Goal: Task Accomplishment & Management: Manage account settings

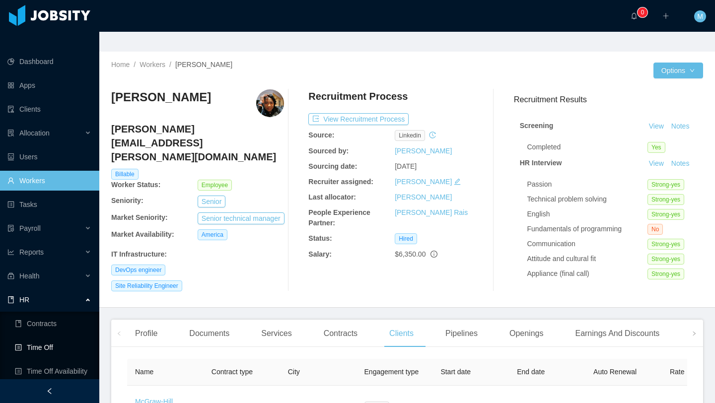
click at [59, 338] on link "Time Off" at bounding box center [53, 348] width 76 height 20
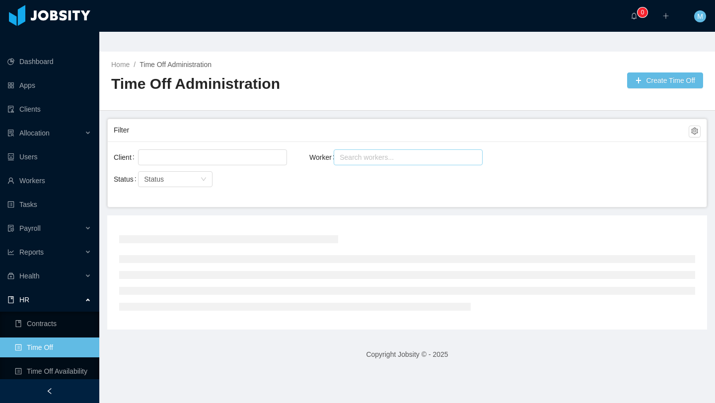
click at [377, 152] on div "Search workers..." at bounding box center [404, 157] width 128 height 10
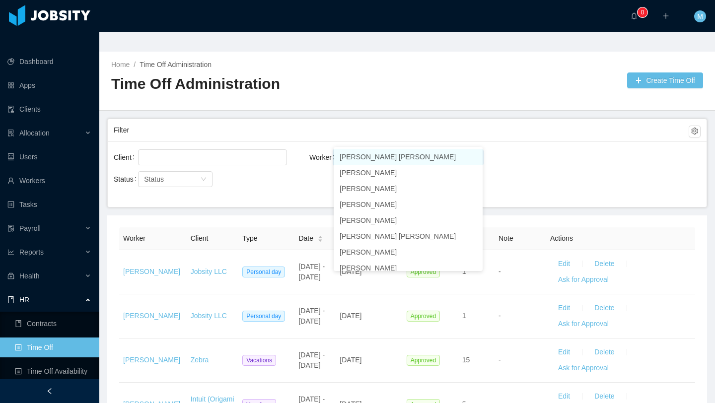
type input "****"
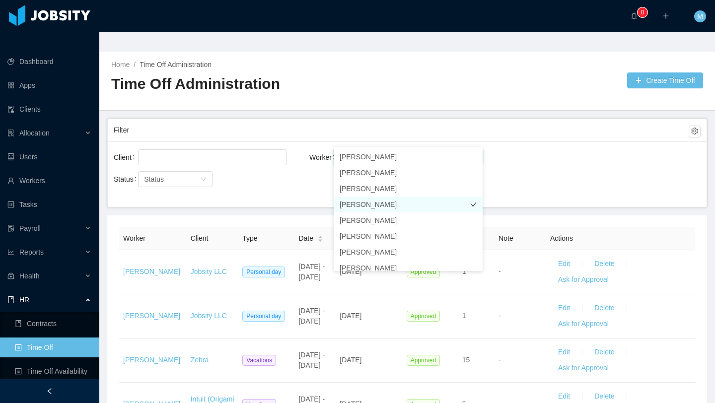
click at [346, 202] on li "[PERSON_NAME]" at bounding box center [408, 205] width 149 height 16
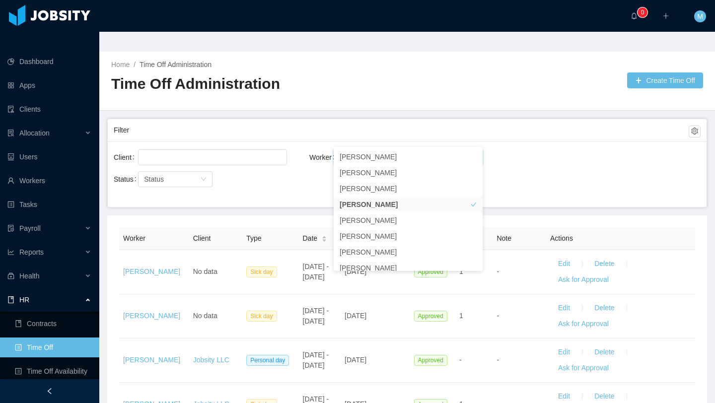
click at [306, 179] on div "Status Status" at bounding box center [212, 185] width 196 height 32
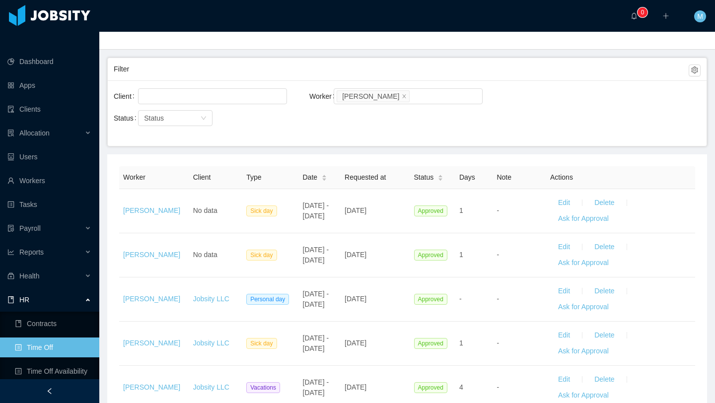
scroll to position [62, 0]
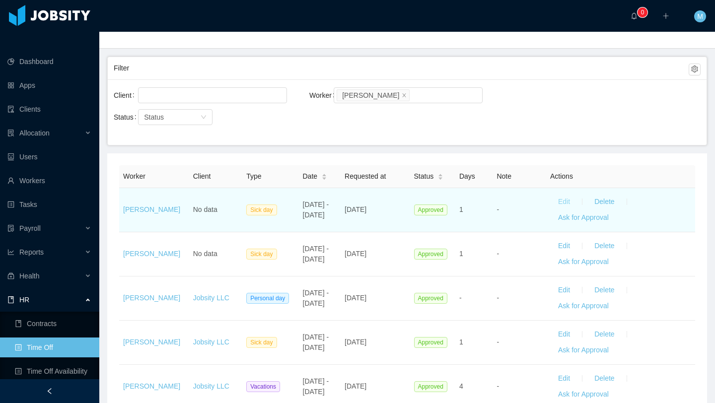
click at [563, 194] on button "Edit" at bounding box center [564, 202] width 28 height 16
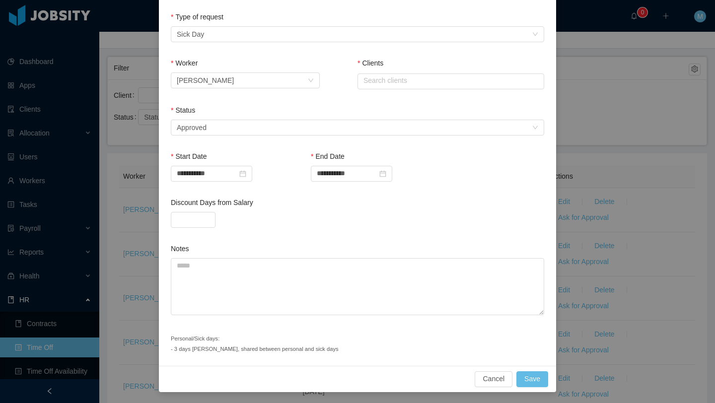
scroll to position [0, 0]
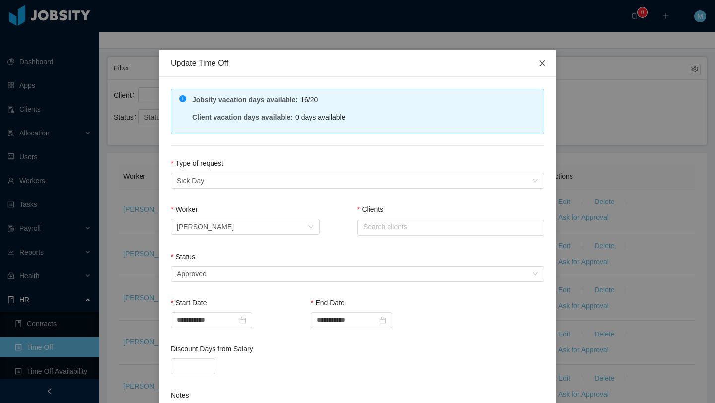
click at [543, 60] on icon "icon: close" at bounding box center [542, 63] width 8 height 8
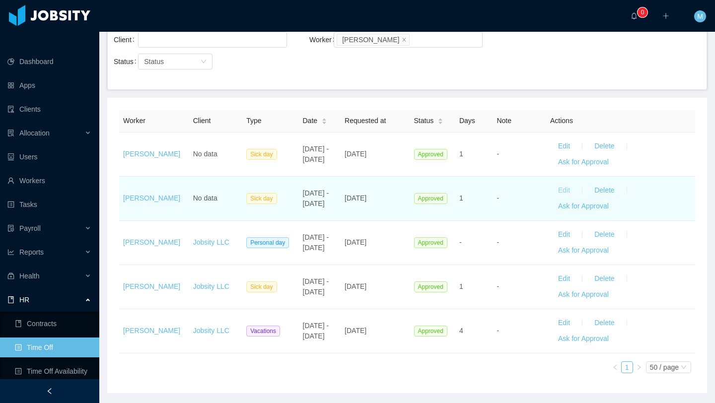
scroll to position [130, 0]
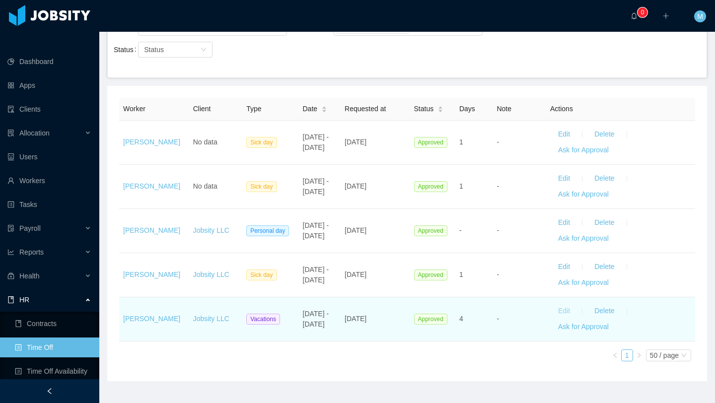
click at [561, 303] on button "Edit" at bounding box center [564, 311] width 28 height 16
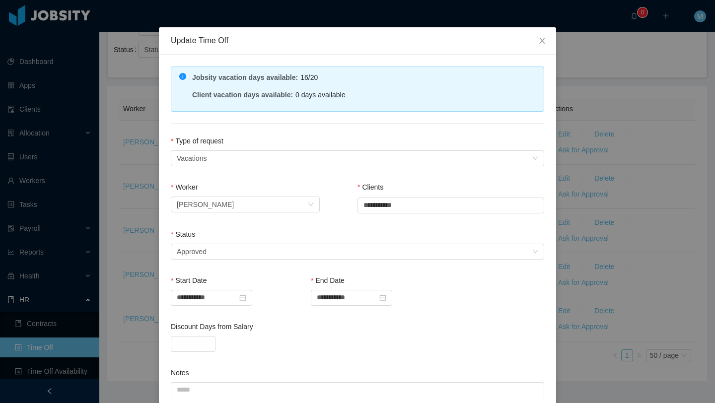
scroll to position [0, 0]
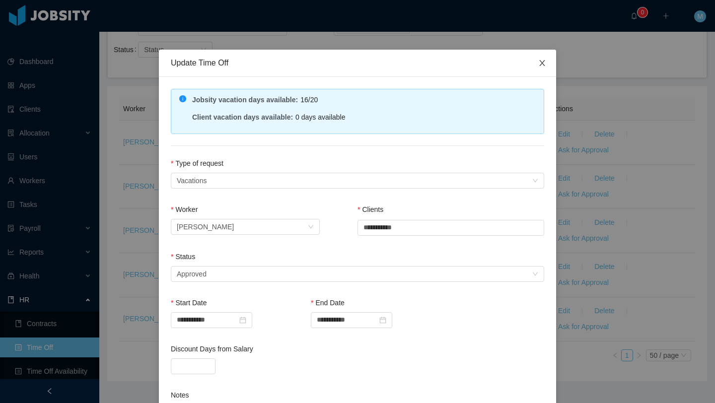
click at [541, 69] on span "Close" at bounding box center [542, 64] width 28 height 28
